Goal: Find specific page/section: Find specific page/section

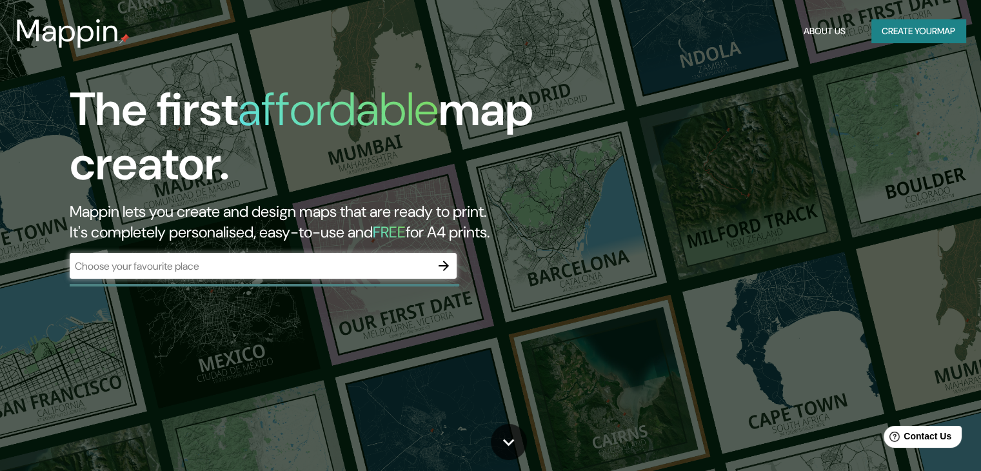
click at [360, 253] on div "​" at bounding box center [263, 266] width 387 height 26
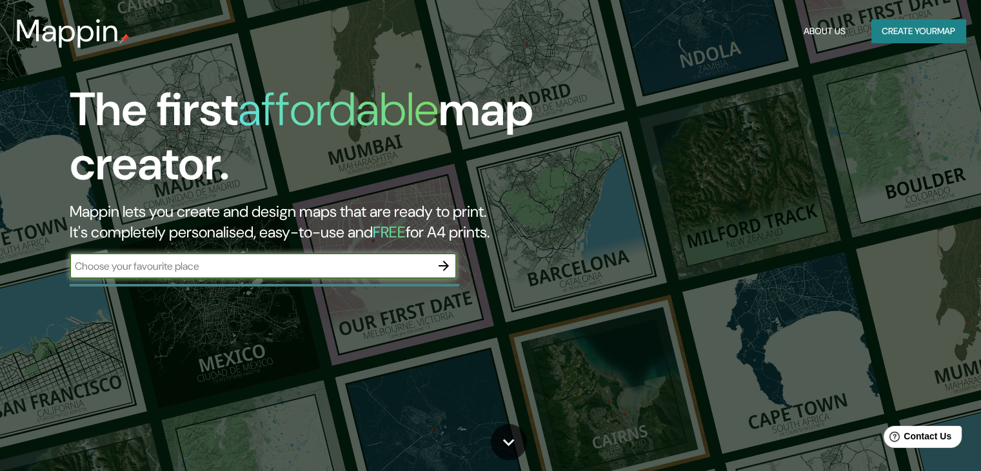
click at [358, 266] on input "text" at bounding box center [250, 266] width 361 height 15
type input "p"
type input "v"
type input "[GEOGRAPHIC_DATA]"
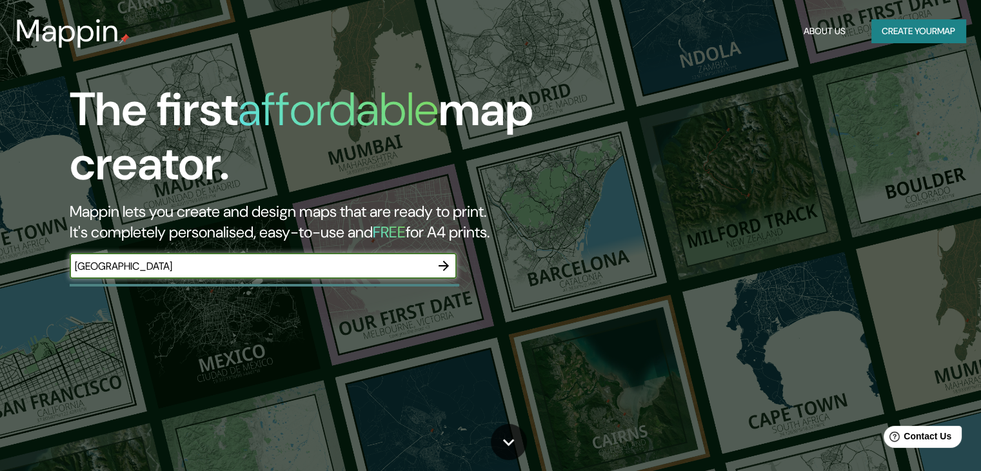
click at [449, 265] on icon "button" at bounding box center [443, 265] width 15 height 15
